Goal: Task Accomplishment & Management: Use online tool/utility

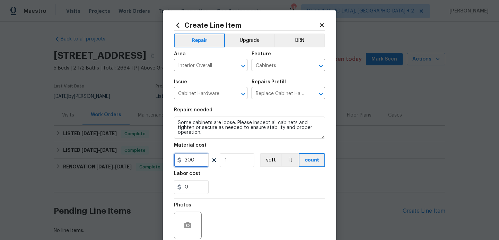
click at [188, 159] on input "300" at bounding box center [191, 160] width 35 height 14
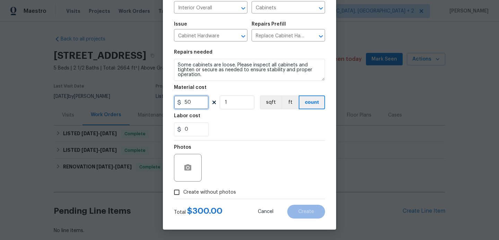
type input "50"
click at [207, 187] on label "Create without photos" at bounding box center [203, 192] width 66 height 13
click at [183, 187] on input "Create without photos" at bounding box center [176, 192] width 13 height 13
checkbox input "true"
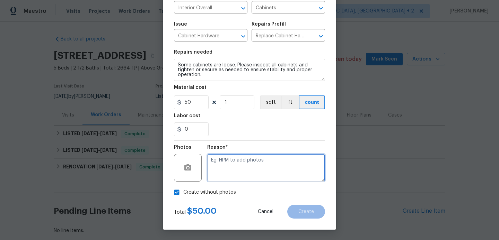
click at [248, 163] on textarea at bounding box center [266, 168] width 118 height 28
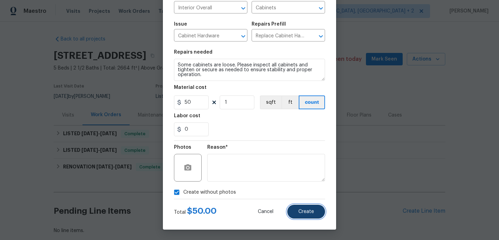
click at [305, 210] on span "Create" at bounding box center [306, 212] width 16 height 5
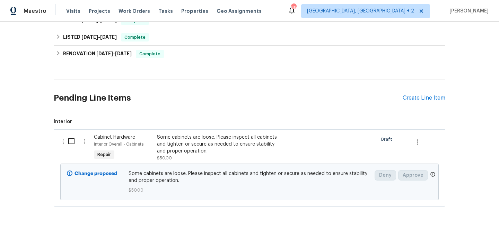
scroll to position [127, 0]
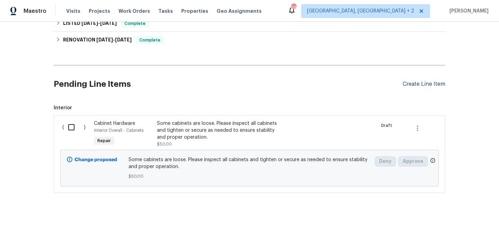
click at [408, 81] on div "Create Line Item" at bounding box center [424, 84] width 43 height 7
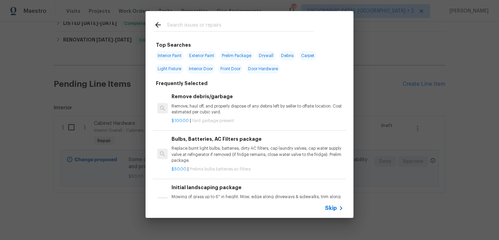
click at [201, 23] on input "text" at bounding box center [240, 26] width 147 height 10
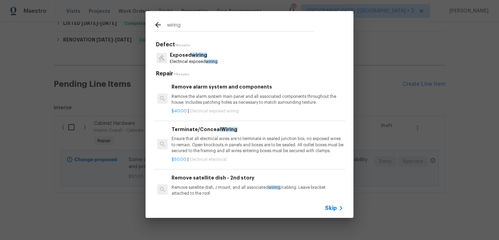
type input "wiring"
click at [203, 55] on span "wiring" at bounding box center [200, 55] width 16 height 5
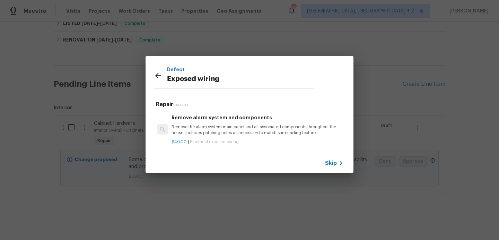
click at [210, 118] on h6 "Remove alarm system and components" at bounding box center [257, 118] width 172 height 8
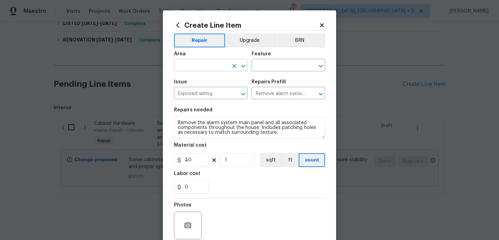
click at [194, 69] on input "text" at bounding box center [201, 66] width 54 height 11
click at [202, 94] on li "Interior Overall" at bounding box center [210, 92] width 73 height 11
type input "Interior Overall"
click at [265, 69] on input "text" at bounding box center [278, 66] width 54 height 11
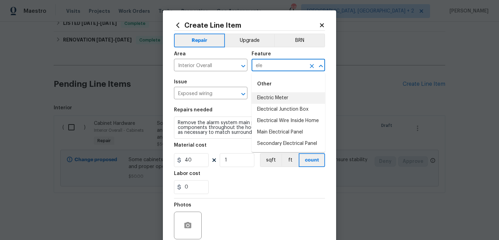
click at [292, 96] on li "Electric Meter" at bounding box center [287, 97] width 73 height 11
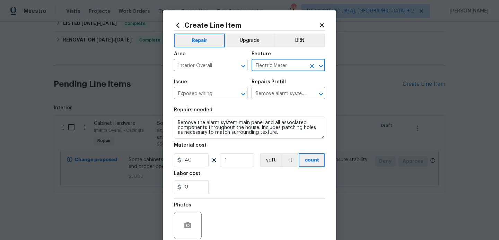
type input "Electric Meter"
click at [248, 119] on textarea "Remove the alarm system main panel and all associated components throughout the…" at bounding box center [249, 128] width 151 height 22
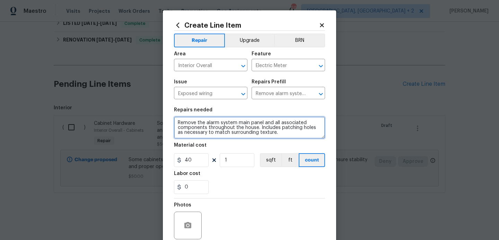
click at [248, 119] on textarea "Remove the alarm system main panel and all associated components throughout the…" at bounding box center [249, 128] width 151 height 22
paste textarea "Feedback received that there is exposed wiring. Please check all lights to ensu…"
type textarea "Feedback received that there is exposed wiring. Please check all lights to ensu…"
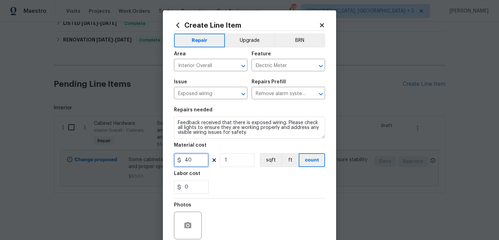
click at [192, 163] on input "40" at bounding box center [191, 160] width 35 height 14
type input "75"
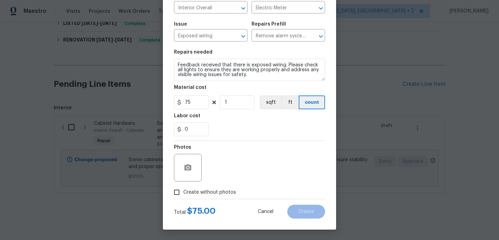
click at [220, 192] on span "Create without photos" at bounding box center [209, 192] width 53 height 7
click at [183, 192] on input "Create without photos" at bounding box center [176, 192] width 13 height 13
checkbox input "true"
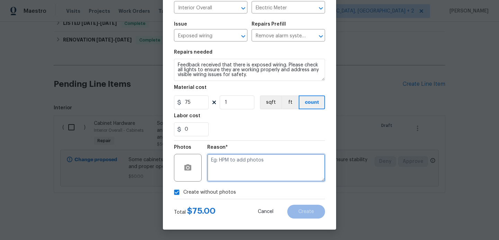
click at [266, 178] on textarea at bounding box center [266, 168] width 118 height 28
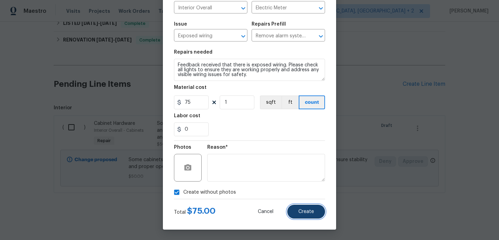
click at [306, 207] on button "Create" at bounding box center [306, 212] width 38 height 14
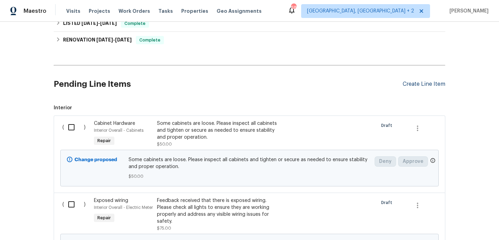
click at [422, 82] on div "Create Line Item" at bounding box center [424, 84] width 43 height 7
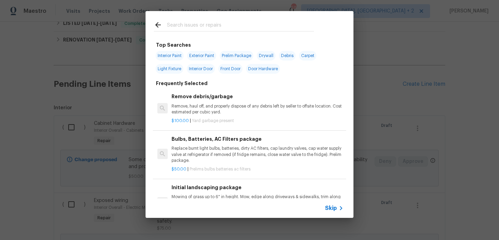
click at [218, 25] on input "text" at bounding box center [240, 26] width 147 height 10
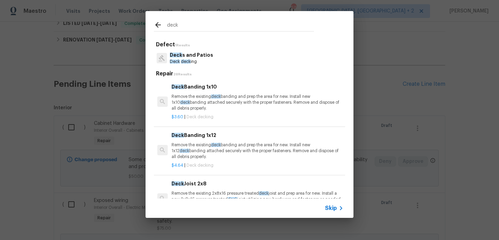
type input "deck"
click at [217, 58] on div "Deck s and Patios Deck deck ing" at bounding box center [249, 58] width 191 height 19
click at [203, 59] on p "Deck deck ing" at bounding box center [191, 62] width 43 height 6
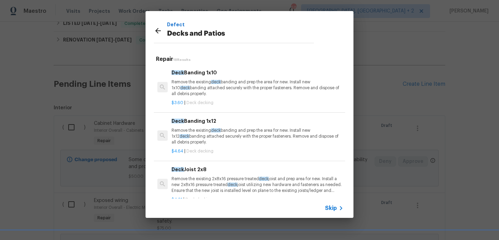
click at [203, 85] on p "Remove the existing deck banding and prep the area for new. Install new 1x10 de…" at bounding box center [257, 88] width 172 height 18
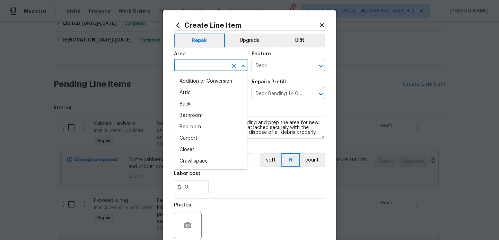
click at [197, 69] on input "text" at bounding box center [201, 66] width 54 height 11
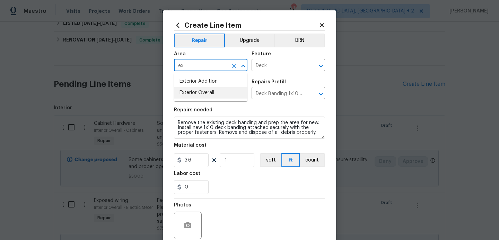
click at [199, 95] on li "Exterior Overall" at bounding box center [210, 92] width 73 height 11
type input "Exterior Overall"
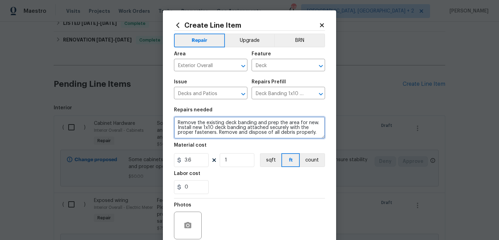
click at [204, 119] on textarea "Remove the existing deck banding and prep the area for new. Install new 1x10 de…" at bounding box center [249, 128] width 151 height 22
paste textarea "work: Feedback received that some deck boards may be loose. Please inspect the …"
type textarea "Rework: Feedback received that some deck boards may be loose. Please inspect th…"
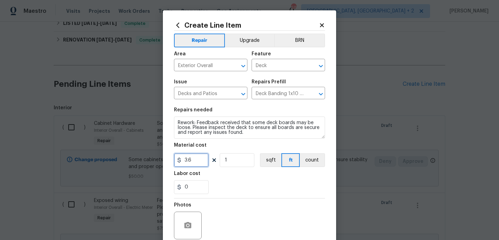
click at [186, 161] on input "3.6" at bounding box center [191, 160] width 35 height 14
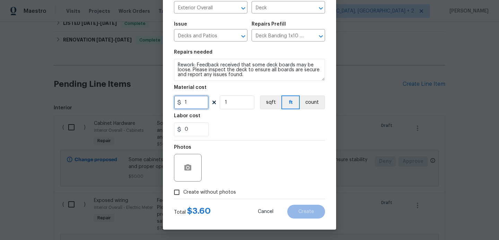
type input "1"
click at [211, 192] on span "Create without photos" at bounding box center [209, 192] width 53 height 7
click at [183, 192] on input "Create without photos" at bounding box center [176, 192] width 13 height 13
checkbox input "true"
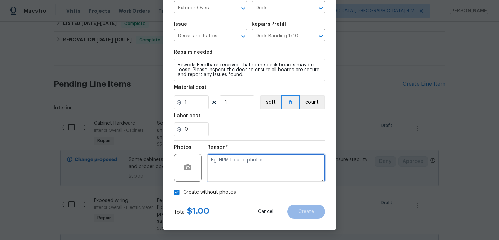
click at [284, 170] on textarea at bounding box center [266, 168] width 118 height 28
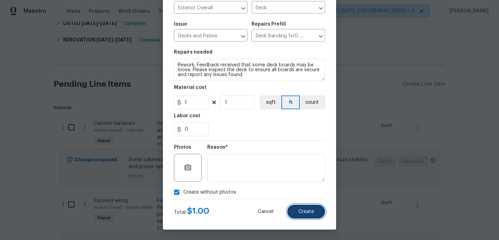
click at [306, 212] on span "Create" at bounding box center [306, 212] width 16 height 5
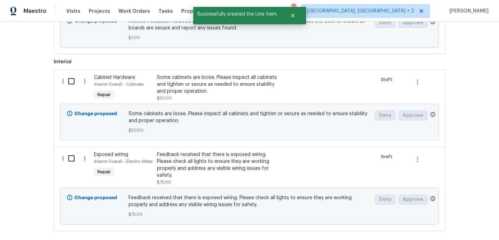
scroll to position [280, 0]
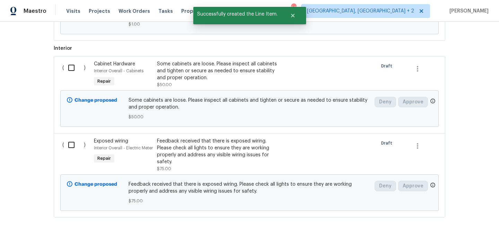
click at [70, 67] on input "checkbox" at bounding box center [74, 68] width 20 height 15
checkbox input "true"
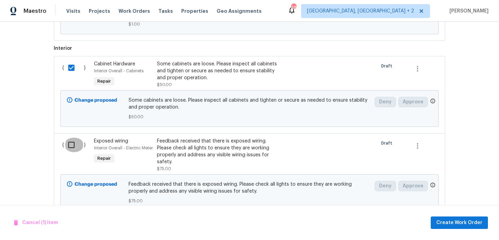
click at [67, 147] on input "checkbox" at bounding box center [74, 145] width 20 height 15
checkbox input "true"
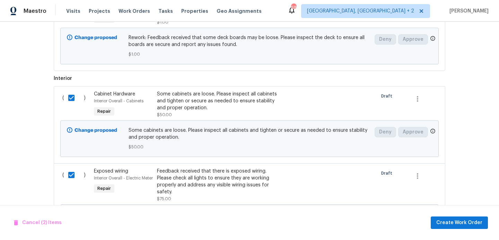
scroll to position [305, 0]
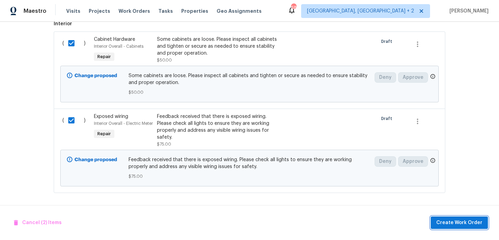
click at [453, 222] on span "Create Work Order" at bounding box center [459, 223] width 46 height 9
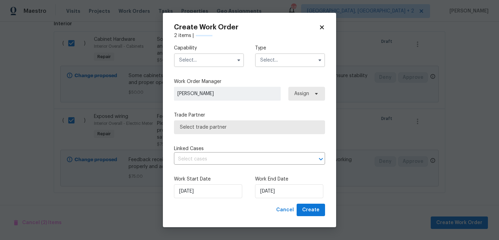
checkbox input "false"
click at [204, 62] on input "text" at bounding box center [209, 60] width 70 height 14
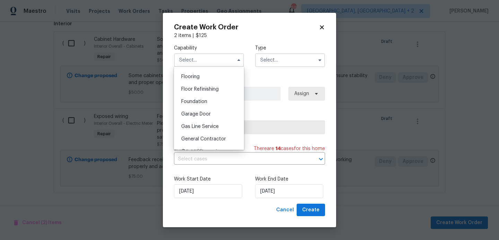
scroll to position [331, 0]
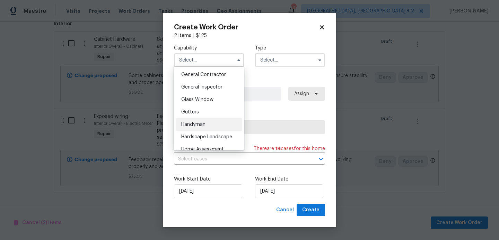
click at [203, 125] on span "Handyman" at bounding box center [193, 124] width 24 height 5
type input "Handyman"
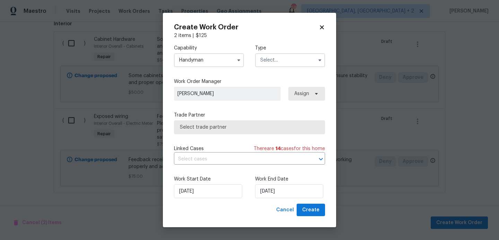
click at [281, 66] on input "text" at bounding box center [290, 60] width 70 height 14
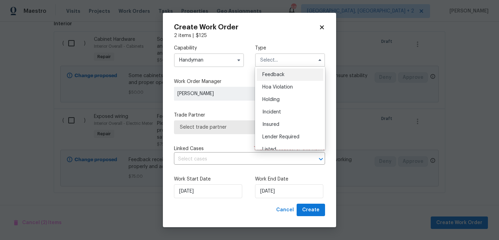
click at [285, 76] on div "Feedback" at bounding box center [290, 75] width 67 height 12
type input "Feedback"
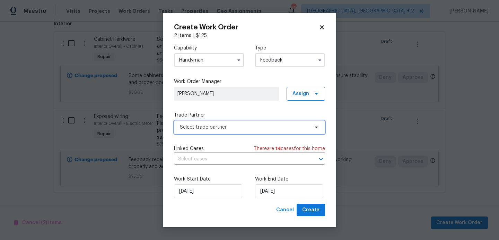
click at [218, 129] on span "Select trade partner" at bounding box center [244, 127] width 129 height 7
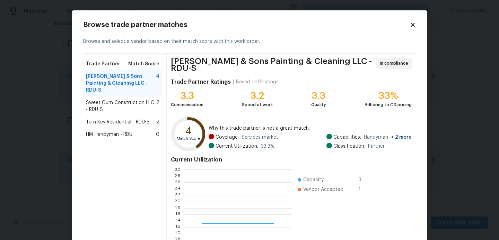
scroll to position [97, 108]
click at [132, 99] on span "Sweet Gum Construction LLC - RDU-S" at bounding box center [121, 106] width 70 height 14
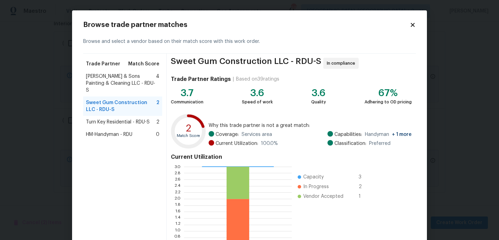
click at [121, 131] on span "HM-Handyman - RDU" at bounding box center [109, 134] width 46 height 7
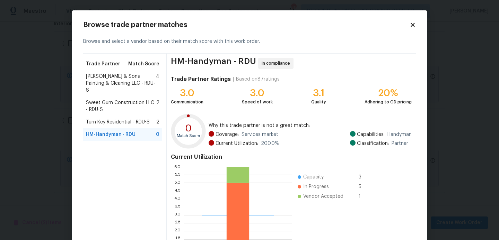
click at [118, 99] on span "Sweet Gum Construction LLC - RDU-S" at bounding box center [121, 106] width 70 height 14
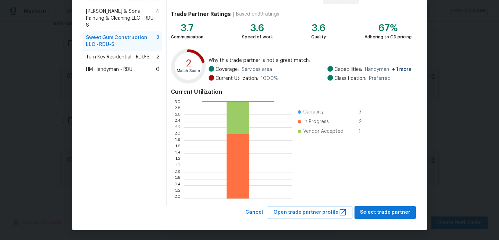
scroll to position [0, 0]
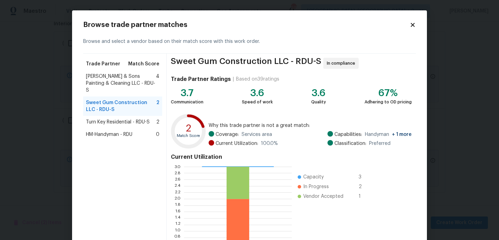
click at [104, 84] on span "Hodge & Sons Painting & Cleaning LLC - RDU-S" at bounding box center [121, 83] width 70 height 21
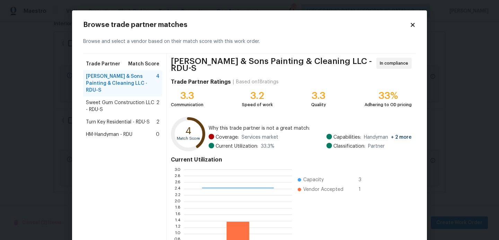
scroll to position [65, 0]
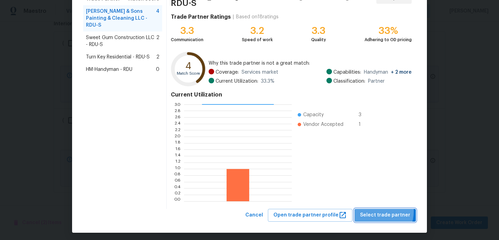
click at [378, 211] on span "Select trade partner" at bounding box center [385, 215] width 50 height 9
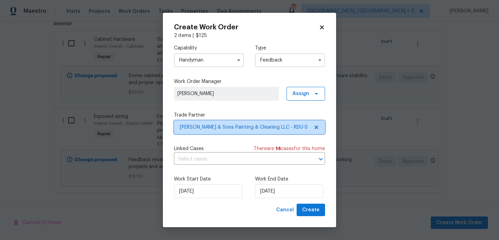
scroll to position [0, 0]
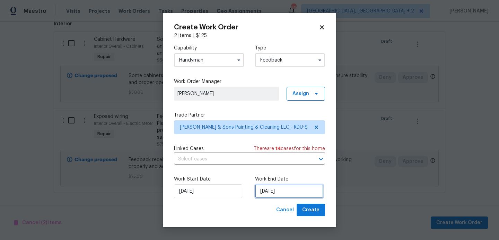
click at [263, 193] on input "26/08/2025" at bounding box center [289, 192] width 68 height 14
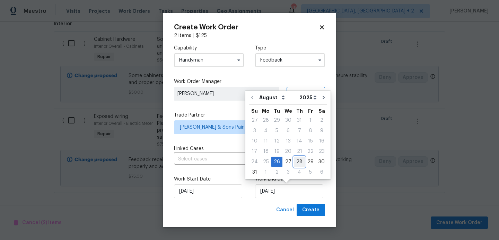
click at [296, 164] on div "28" at bounding box center [299, 162] width 11 height 10
type input "28/08/2025"
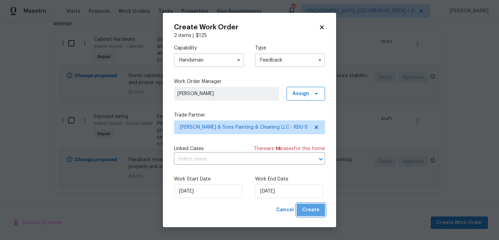
click at [314, 211] on span "Create" at bounding box center [310, 210] width 17 height 9
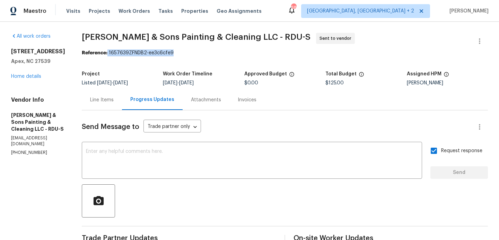
click at [186, 53] on div "Reference: 1657639ZFNDB2-ee3c6cfe9" at bounding box center [285, 53] width 406 height 7
copy div "1657639ZFNDB2-ee3c6cfe9"
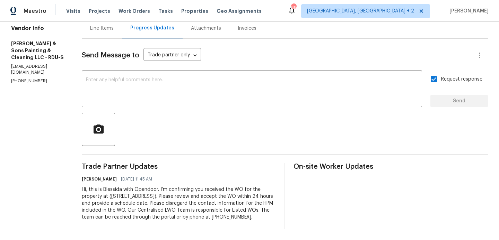
click at [176, 197] on div "Hi, this is Blessida with Opendoor. I’m confirming you received the WO for the …" at bounding box center [179, 203] width 194 height 35
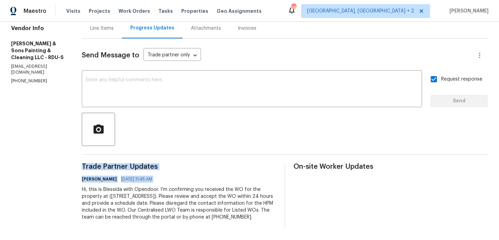
click at [176, 197] on div "Hi, this is Blessida with Opendoor. I’m confirming you received the WO for the …" at bounding box center [179, 203] width 194 height 35
copy div "Trade Partner Updates Blessida Angeline M 08/26/2025 11:45 AM"
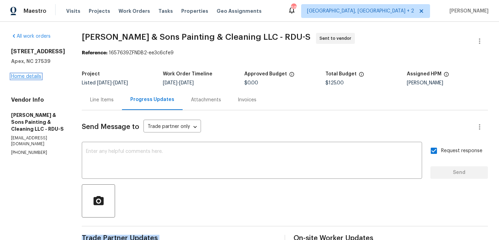
click at [28, 79] on link "Home details" at bounding box center [26, 76] width 30 height 5
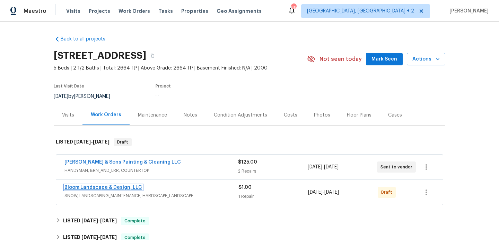
click at [112, 186] on link "Bloom Landscape & Design, LLC" at bounding box center [103, 187] width 78 height 5
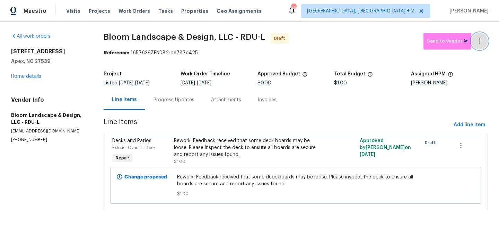
click at [479, 37] on icon "button" at bounding box center [479, 41] width 8 height 8
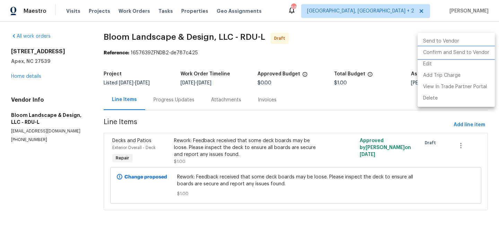
click at [479, 49] on li "Confirm and Send to Vendor" at bounding box center [455, 52] width 77 height 11
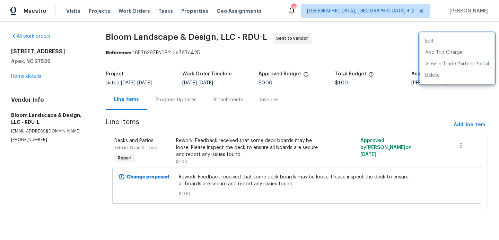
click at [164, 102] on div at bounding box center [249, 120] width 499 height 240
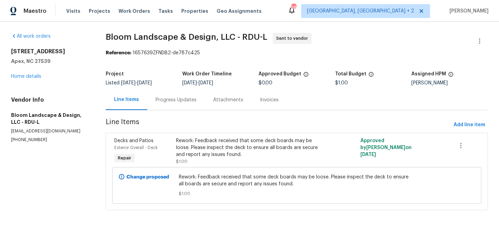
click at [164, 102] on div "Progress Updates" at bounding box center [176, 100] width 41 height 7
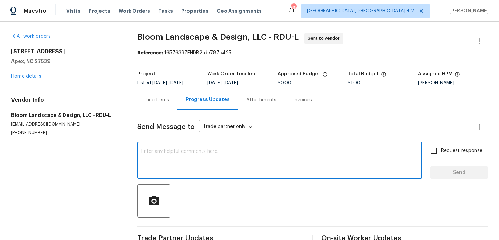
click at [180, 158] on textarea at bounding box center [279, 161] width 276 height 24
paste textarea "Hi, this is Blessida with Opendoor. I’m confirming you received the WO for the …"
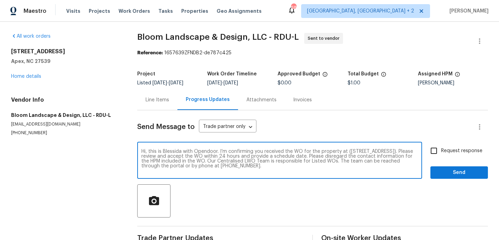
type textarea "Hi, this is Blessida with Opendoor. I’m confirming you received the WO for the …"
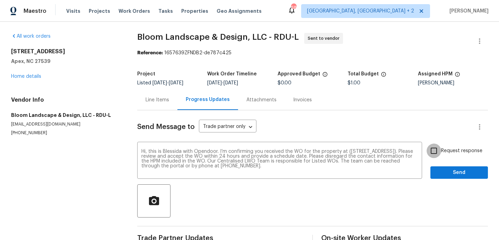
click at [437, 148] on input "Request response" at bounding box center [433, 151] width 15 height 15
checkbox input "true"
click at [437, 185] on div at bounding box center [312, 201] width 351 height 33
click at [437, 175] on span "Send" at bounding box center [459, 173] width 46 height 9
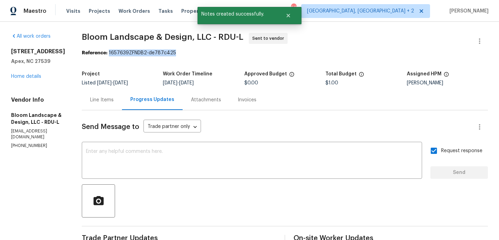
drag, startPoint x: 113, startPoint y: 53, endPoint x: 195, endPoint y: 53, distance: 81.4
click at [195, 53] on div "Reference: 1657639ZFNDB2-de787c425" at bounding box center [285, 53] width 406 height 7
copy div "1657639ZFNDB2-de787c425"
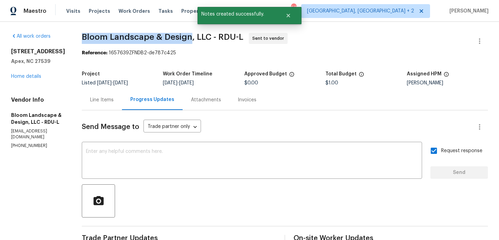
drag, startPoint x: 82, startPoint y: 36, endPoint x: 193, endPoint y: 38, distance: 110.5
click at [193, 38] on div "All work orders 2408 Tiltonshire Ln Apex, NC 27539 Home details Vendor Info Blo…" at bounding box center [249, 167] width 499 height 290
copy span "Bloom Landscape & Design"
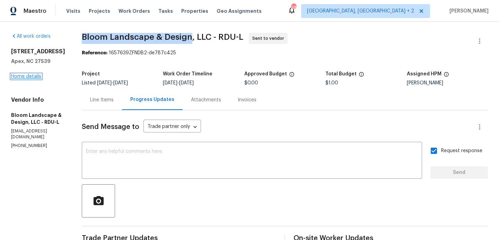
click at [27, 79] on link "Home details" at bounding box center [26, 76] width 30 height 5
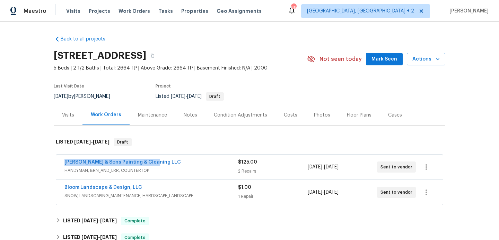
drag, startPoint x: 159, startPoint y: 160, endPoint x: 53, endPoint y: 159, distance: 106.3
click at [53, 159] on div "Back to all projects 2408 Tiltonshire Ln, Apex, NC 27539 5 Beds | 2 1/2 Baths |…" at bounding box center [249, 131] width 499 height 219
copy link "Hodge & Sons Painting & Cleaning LLC"
click at [135, 162] on link "Hodge & Sons Painting & Cleaning LLC" at bounding box center [122, 162] width 116 height 5
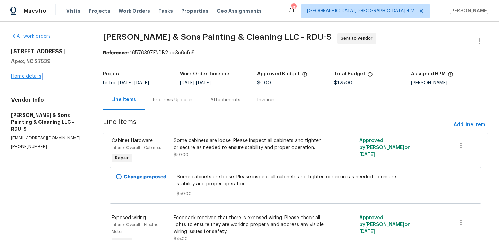
click at [35, 78] on link "Home details" at bounding box center [26, 76] width 30 height 5
